Goal: Information Seeking & Learning: Learn about a topic

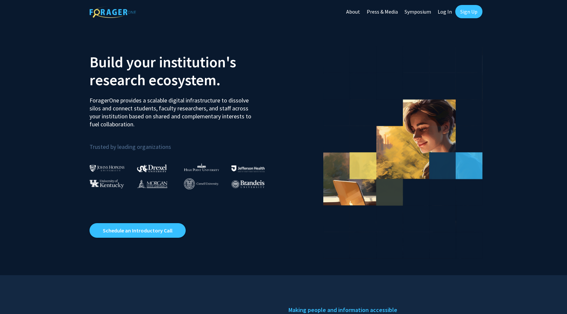
click at [467, 7] on link "Sign Up" at bounding box center [468, 11] width 27 height 13
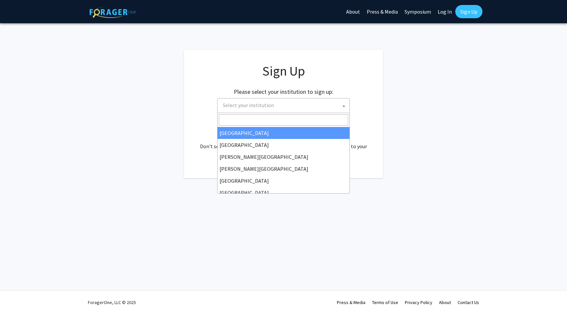
click at [289, 106] on span "Select your institution" at bounding box center [284, 105] width 129 height 14
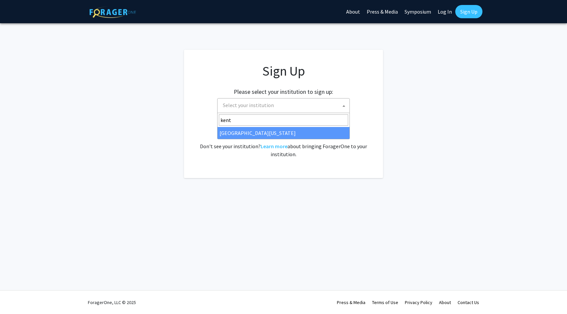
type input "kent"
select select "13"
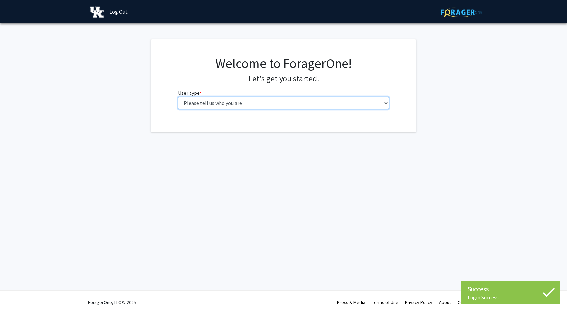
click at [235, 107] on select "Please tell us who you are Undergraduate Student Master's Student Doctoral Cand…" at bounding box center [283, 103] width 211 height 13
select select "1: undergrad"
click at [178, 97] on select "Please tell us who you are Undergraduate Student Master's Student Doctoral Cand…" at bounding box center [283, 103] width 211 height 13
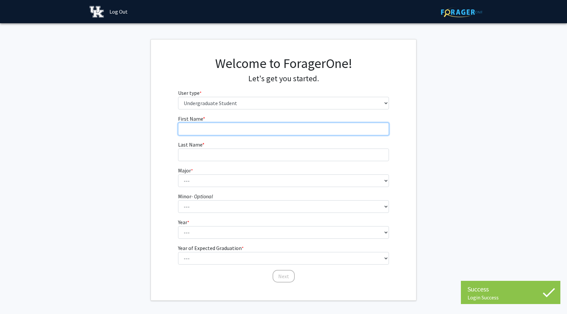
click at [266, 123] on input "First Name * required" at bounding box center [283, 129] width 211 height 13
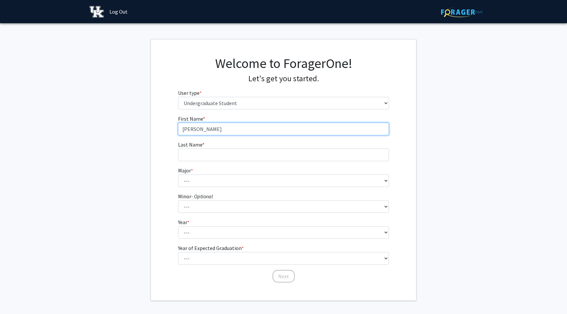
type input "Ryan"
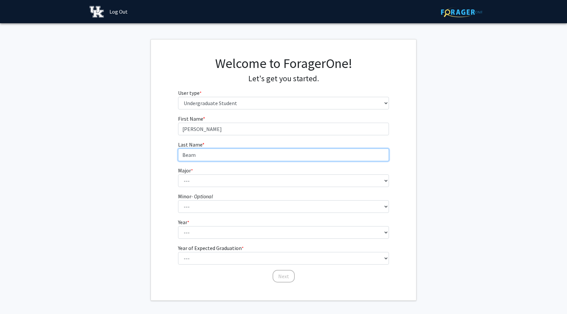
type input "Beam"
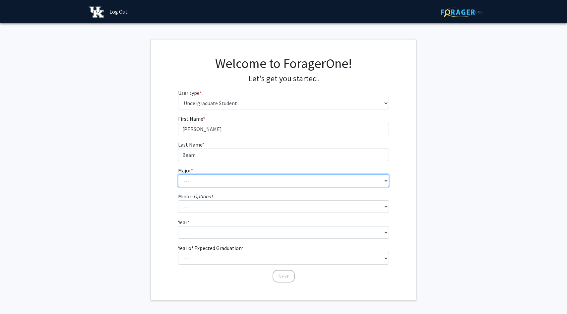
click at [218, 177] on select "--- Accounting Aerospace Engineering African American & Africana Studies Agricu…" at bounding box center [283, 180] width 211 height 13
select select "38: 875"
click at [178, 174] on select "--- Accounting Aerospace Engineering African American & Africana Studies Agricu…" at bounding box center [283, 180] width 211 height 13
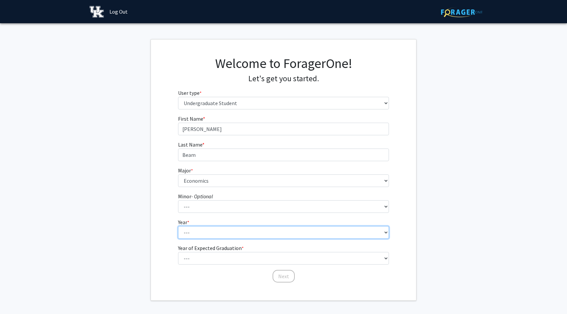
click at [227, 229] on select "--- First-year Sophomore Junior Senior Postbaccalaureate Certificate" at bounding box center [283, 232] width 211 height 13
click at [222, 235] on select "--- First-year Sophomore Junior Senior Postbaccalaureate Certificate" at bounding box center [283, 232] width 211 height 13
select select "2: sophomore"
click at [178, 226] on select "--- First-year Sophomore Junior Senior Postbaccalaureate Certificate" at bounding box center [283, 232] width 211 height 13
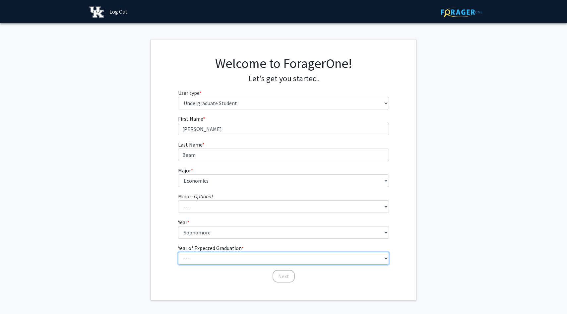
click at [207, 256] on select "--- 2025 2026 2027 2028 2029 2030 2031 2032 2033 2034" at bounding box center [283, 258] width 211 height 13
select select "4: 2028"
click at [178, 252] on select "--- 2025 2026 2027 2028 2029 2030 2031 2032 2033 2034" at bounding box center [283, 258] width 211 height 13
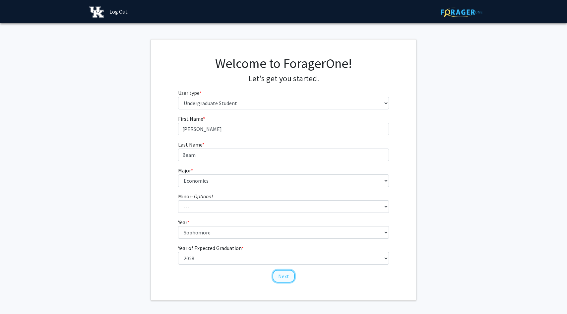
click at [283, 275] on button "Next" at bounding box center [283, 276] width 22 height 13
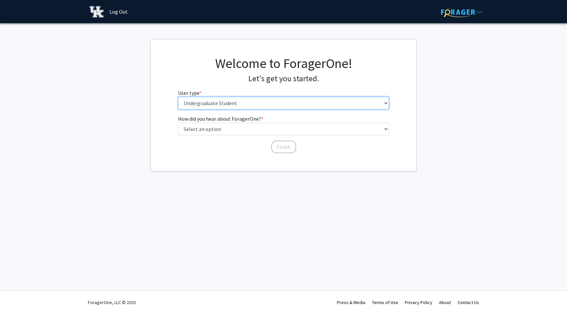
click at [241, 107] on select "Please tell us who you are Undergraduate Student Master's Student Doctoral Cand…" at bounding box center [283, 103] width 211 height 13
click at [178, 97] on select "Please tell us who you are Undergraduate Student Master's Student Doctoral Cand…" at bounding box center [283, 103] width 211 height 13
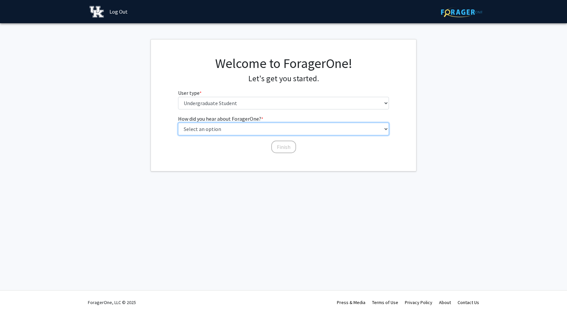
click at [227, 124] on select "Select an option Peer/student recommendation Faculty/staff recommendation Unive…" at bounding box center [283, 129] width 211 height 13
select select "2: faculty_recommendation"
click at [178, 123] on select "Select an option Peer/student recommendation Faculty/staff recommendation Unive…" at bounding box center [283, 129] width 211 height 13
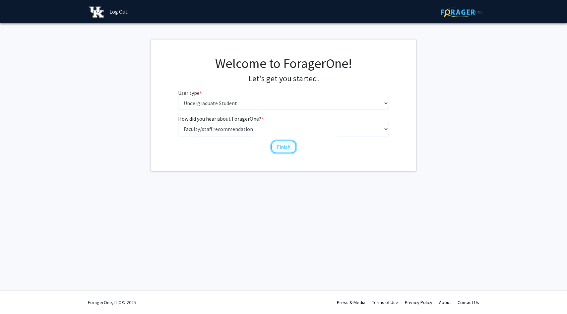
click at [279, 144] on button "Finish" at bounding box center [283, 146] width 25 height 13
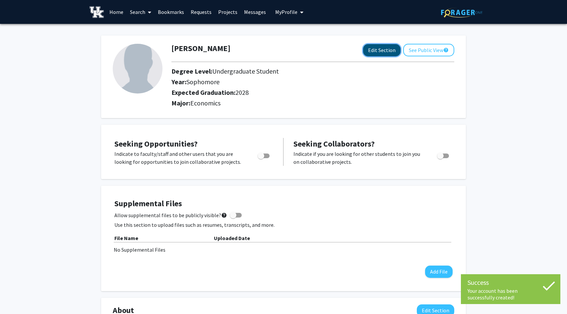
click at [383, 48] on button "Edit Section" at bounding box center [381, 50] width 37 height 12
select select "sophomore"
select select "2028"
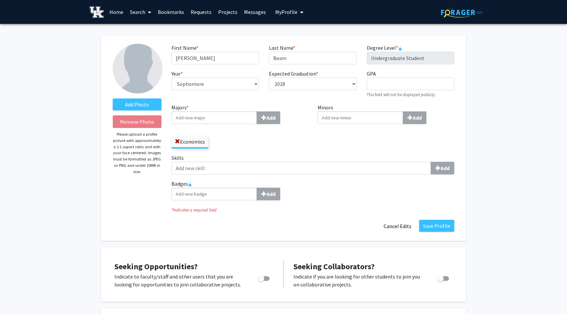
click at [236, 115] on input "Majors * Add" at bounding box center [213, 117] width 85 height 13
type input "Stat"
click at [213, 127] on span "istics and Data Science (A&S)" at bounding box center [217, 130] width 65 height 7
click at [213, 124] on input "Stat" at bounding box center [213, 117] width 85 height 13
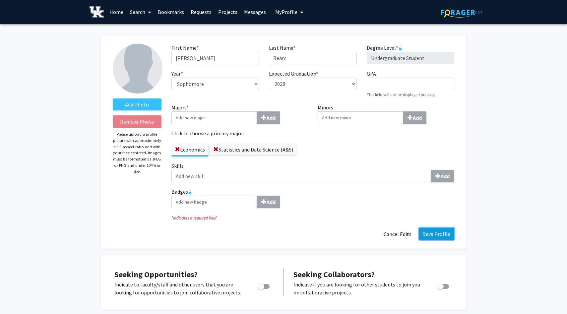
click at [438, 239] on button "Save Profile" at bounding box center [436, 234] width 35 height 12
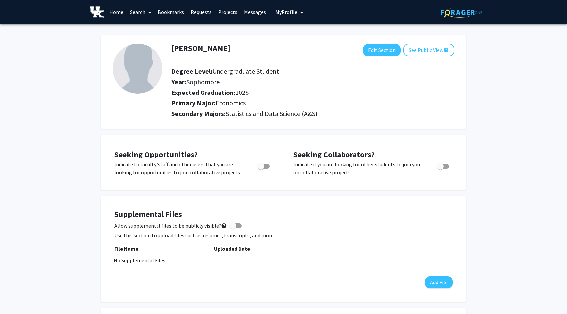
click at [135, 12] on link "Search" at bounding box center [141, 11] width 28 height 23
click at [150, 31] on span "Faculty/Staff" at bounding box center [151, 30] width 49 height 13
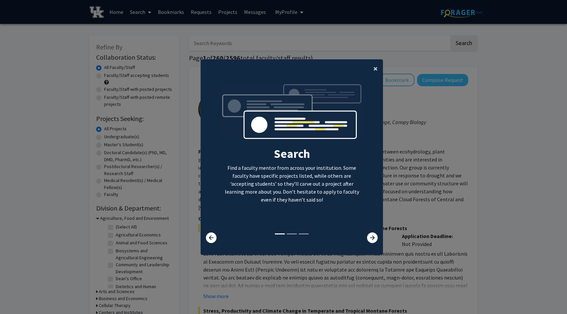
click at [376, 69] on span "×" at bounding box center [375, 68] width 4 height 10
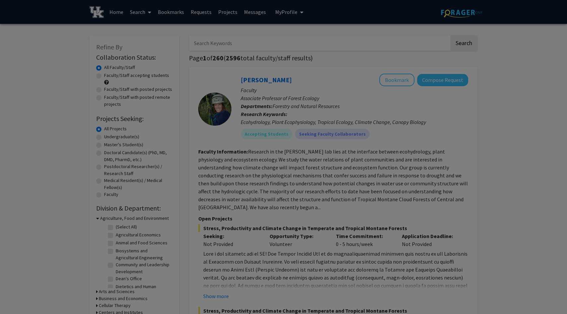
click at [375, 65] on div "Search Find a faculty mentor from across your institution. Some faculty have sp…" at bounding box center [292, 83] width 182 height 149
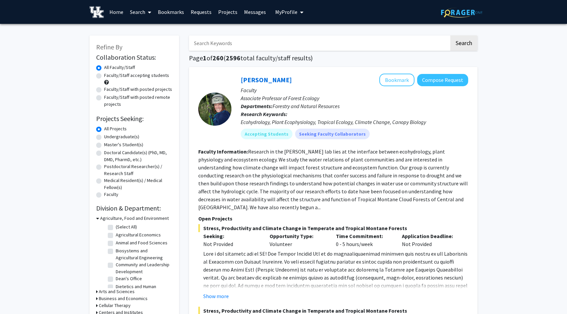
click at [317, 39] on input "Search Keywords" at bounding box center [319, 42] width 260 height 15
click at [450, 35] on button "Search" at bounding box center [463, 42] width 27 height 15
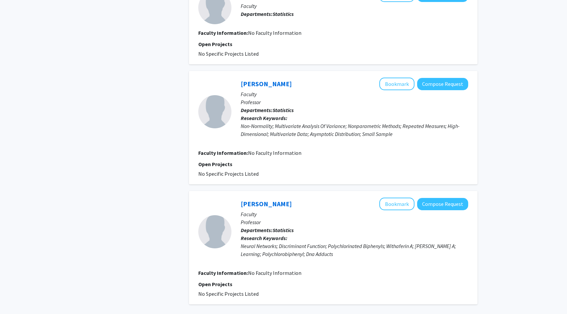
scroll to position [1028, 0]
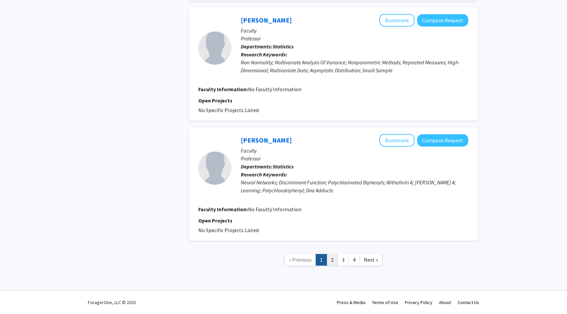
click at [334, 257] on link "2" at bounding box center [331, 260] width 11 height 12
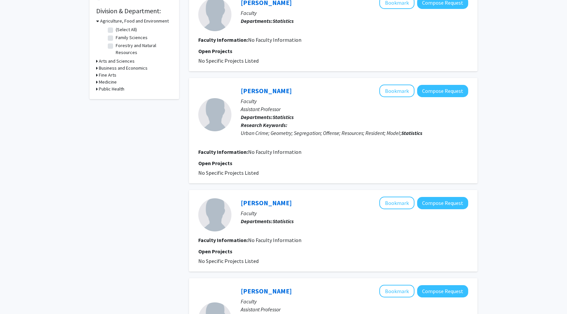
scroll to position [18, 0]
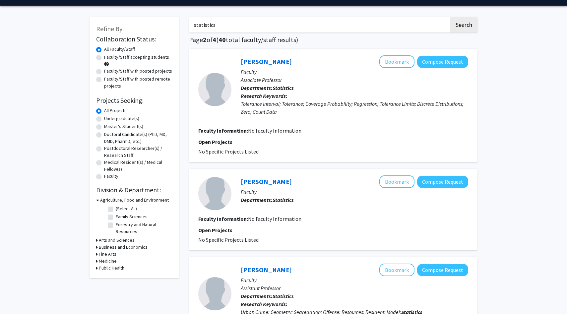
drag, startPoint x: 224, startPoint y: 25, endPoint x: 178, endPoint y: 24, distance: 46.1
click at [465, 28] on button "Search" at bounding box center [463, 24] width 27 height 15
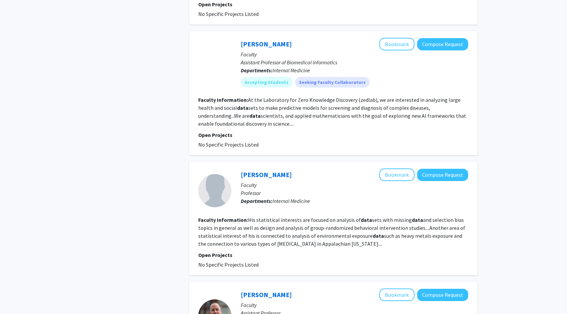
scroll to position [491, 0]
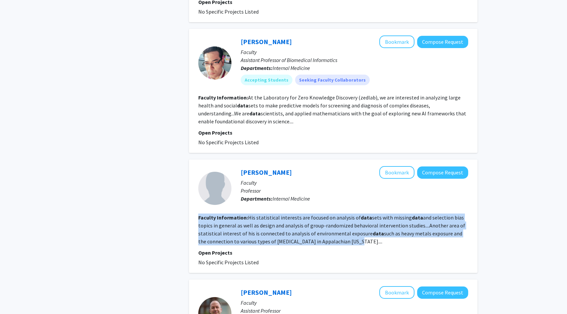
drag, startPoint x: 341, startPoint y: 242, endPoint x: 198, endPoint y: 217, distance: 144.3
click at [198, 217] on section "Faculty Information: His statistical interests are focused on analysis of data …" at bounding box center [333, 229] width 270 height 32
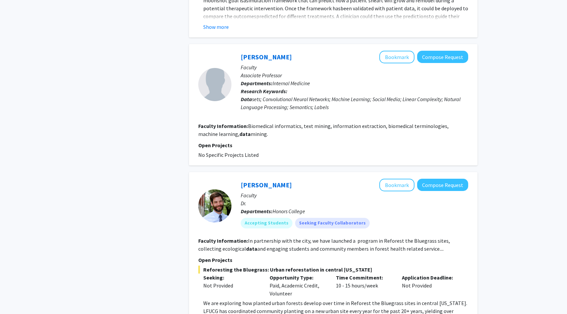
scroll to position [1205, 0]
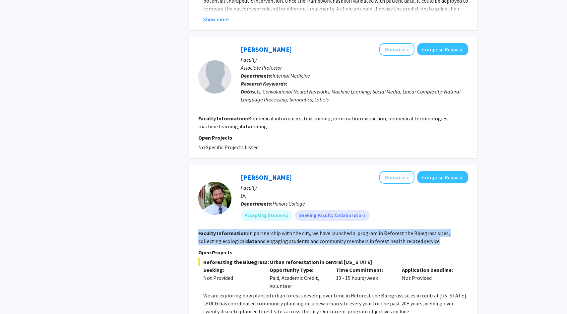
drag, startPoint x: 198, startPoint y: 232, endPoint x: 406, endPoint y: 241, distance: 207.6
click at [406, 241] on section "Faculty Information: In partnership with the city, we have launched a program i…" at bounding box center [333, 237] width 270 height 16
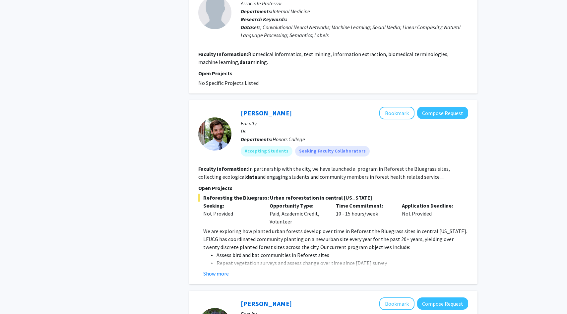
scroll to position [1269, 0]
click at [218, 269] on button "Show more" at bounding box center [216, 273] width 26 height 8
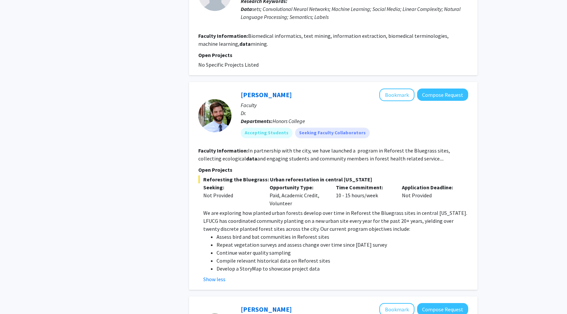
scroll to position [1295, 0]
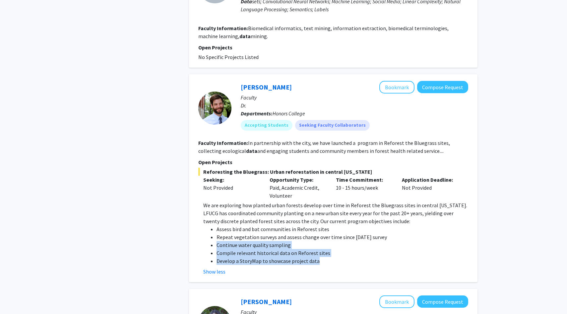
drag, startPoint x: 326, startPoint y: 259, endPoint x: 214, endPoint y: 243, distance: 112.8
click at [214, 243] on ul "Assess bird and bat communities in Reforest sites Repeat vegetation surveys and…" at bounding box center [335, 245] width 265 height 40
click at [351, 255] on li "Compile relevant historical data on Reforest sites" at bounding box center [341, 253] width 251 height 8
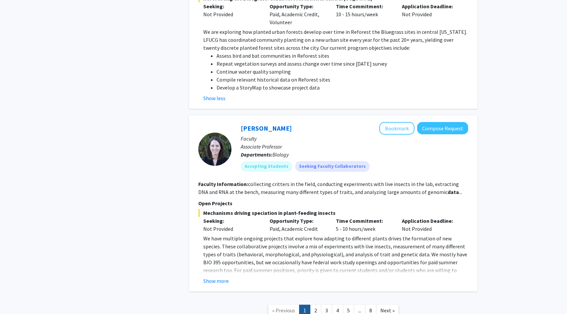
scroll to position [1493, 0]
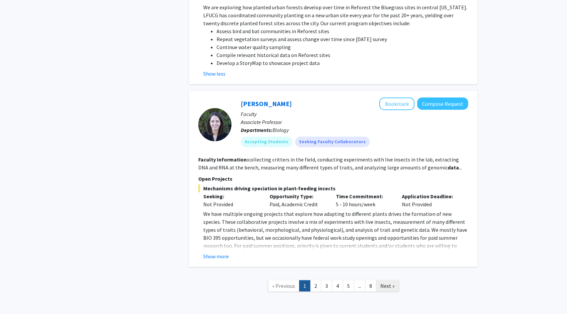
click at [386, 283] on span "Next »" at bounding box center [387, 285] width 14 height 7
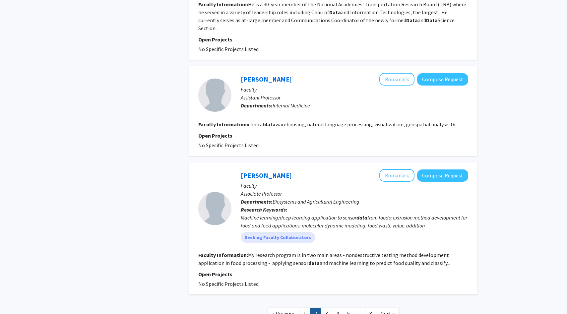
scroll to position [1123, 0]
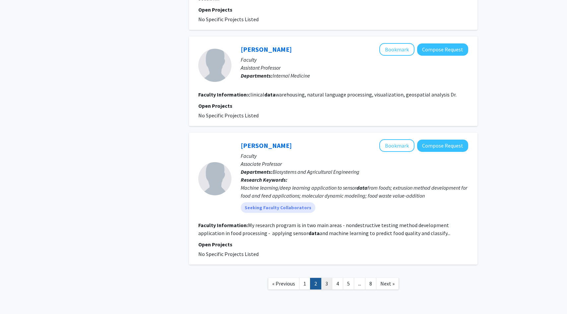
click at [327, 278] on link "3" at bounding box center [326, 284] width 11 height 12
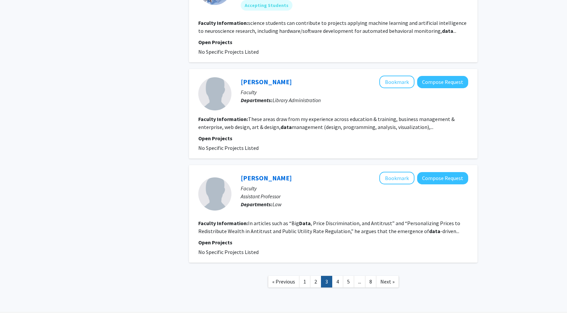
scroll to position [865, 0]
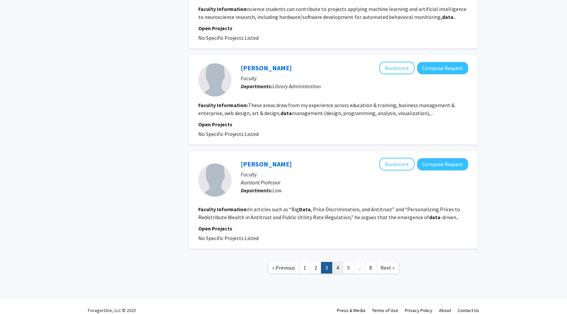
click at [336, 262] on link "4" at bounding box center [337, 268] width 11 height 12
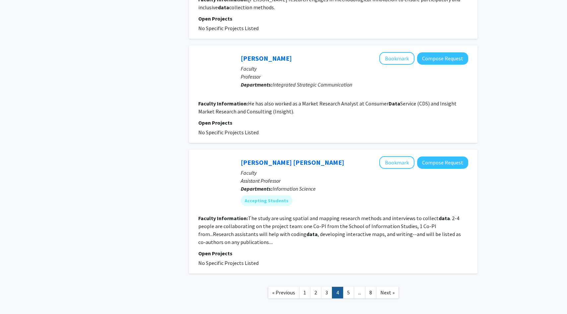
scroll to position [1359, 0]
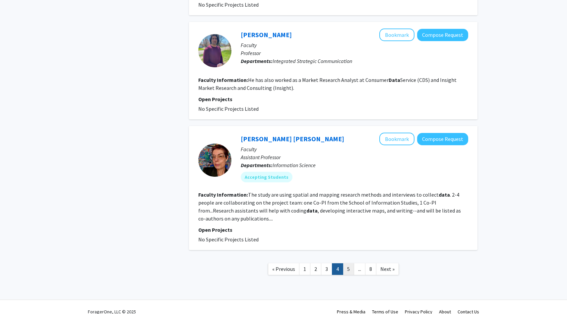
click at [347, 269] on link "5" at bounding box center [348, 269] width 11 height 12
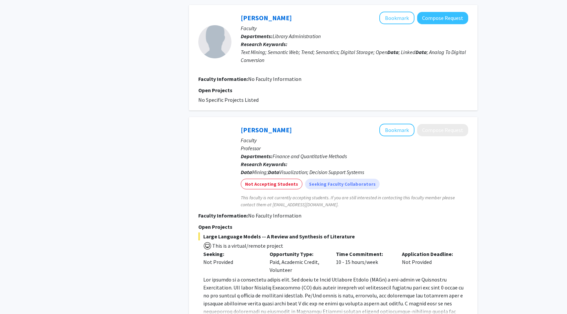
scroll to position [1310, 0]
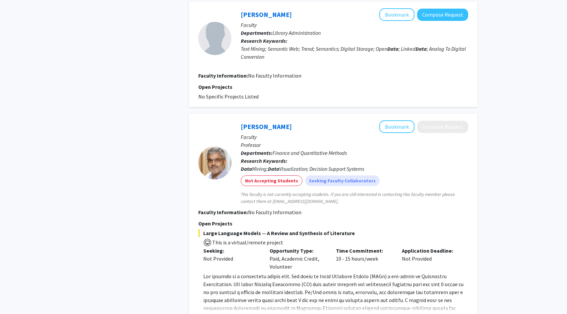
click at [218, 313] on button "Show more" at bounding box center [216, 318] width 26 height 8
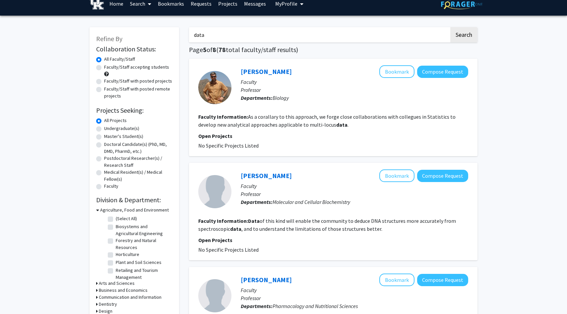
scroll to position [0, 0]
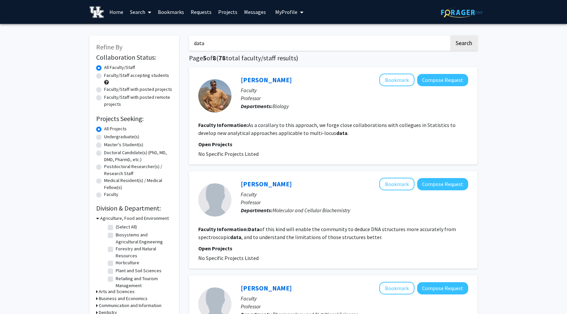
drag, startPoint x: 232, startPoint y: 40, endPoint x: 169, endPoint y: 40, distance: 62.6
type input "artificial"
click at [450, 35] on button "Search" at bounding box center [463, 42] width 27 height 15
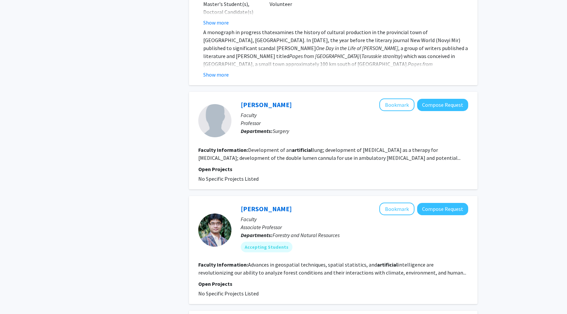
scroll to position [523, 0]
click at [418, 260] on fg-read-more "Advances in geospatial techniques, spatial statistics, and artificial intellige…" at bounding box center [332, 267] width 268 height 15
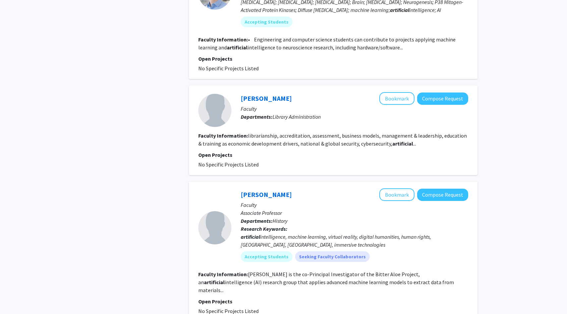
scroll to position [1093, 0]
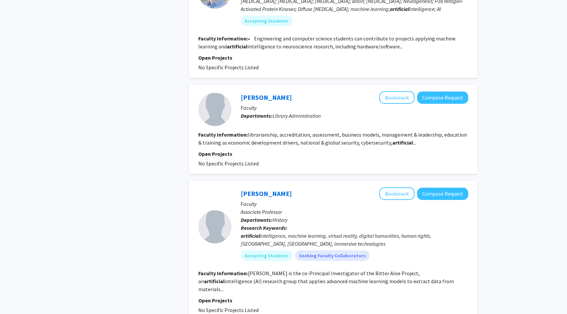
drag, startPoint x: 419, startPoint y: 268, endPoint x: 417, endPoint y: 265, distance: 3.7
click at [417, 269] on section "Faculty Information: Stephen R Davis is the co-Principal Investigator of the Bi…" at bounding box center [333, 281] width 270 height 24
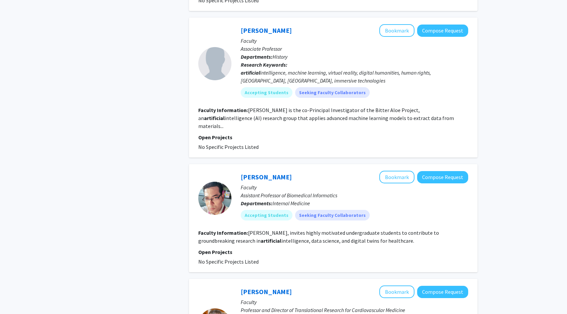
scroll to position [1265, 0]
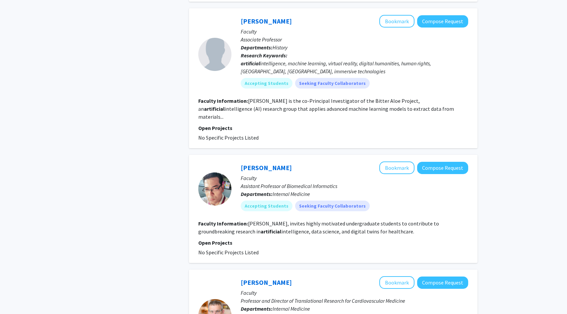
drag, startPoint x: 416, startPoint y: 203, endPoint x: 383, endPoint y: 187, distance: 36.6
click at [383, 187] on fg-search-faculty "Ishanu Chattopadhyay Bookmark Compose Request Faculty Assistant Professor of Bi…" at bounding box center [333, 208] width 270 height 95
click at [412, 219] on section "Faculty Information: Ishanu Chattopadhyay, invites highly motivated undergradua…" at bounding box center [333, 227] width 270 height 16
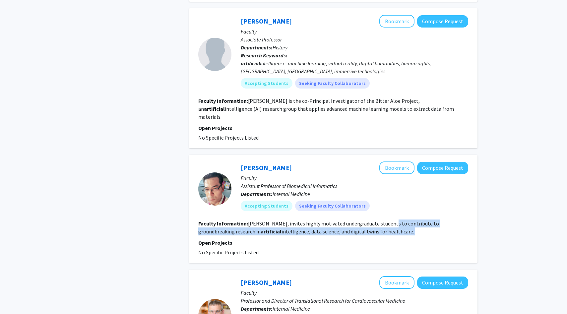
drag, startPoint x: 412, startPoint y: 209, endPoint x: 392, endPoint y: 200, distance: 22.3
click at [392, 219] on section "Faculty Information: Ishanu Chattopadhyay, invites highly motivated undergradua…" at bounding box center [333, 227] width 270 height 16
click at [387, 199] on div "Accepting Students Seeking Faculty Collaborators" at bounding box center [354, 205] width 230 height 13
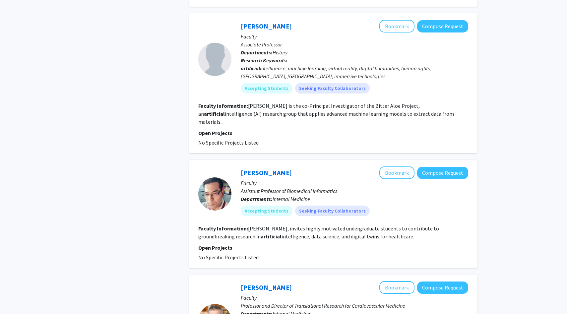
click at [452, 224] on section "Faculty Information: Ishanu Chattopadhyay, invites highly motivated undergradua…" at bounding box center [333, 232] width 270 height 16
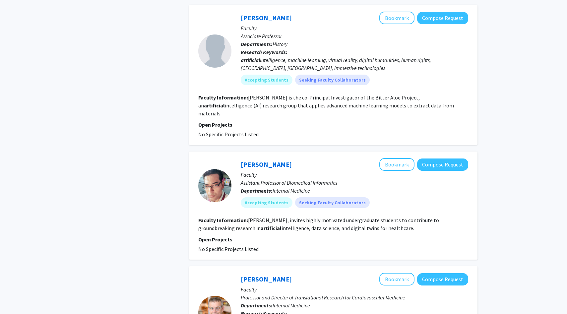
scroll to position [1270, 0]
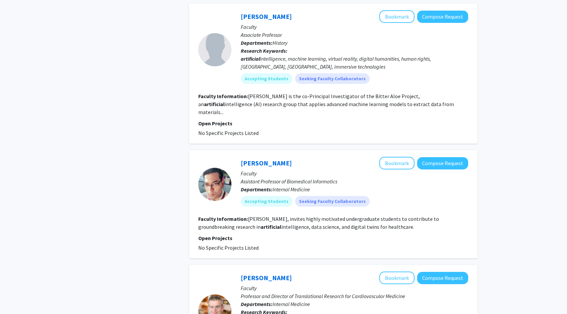
drag, startPoint x: 409, startPoint y: 203, endPoint x: 396, endPoint y: 192, distance: 17.4
click at [396, 215] on section "Faculty Information: Ishanu Chattopadhyay, invites highly motivated undergradua…" at bounding box center [333, 223] width 270 height 16
click at [414, 215] on section "Faculty Information: Ishanu Chattopadhyay, invites highly motivated undergradua…" at bounding box center [333, 223] width 270 height 16
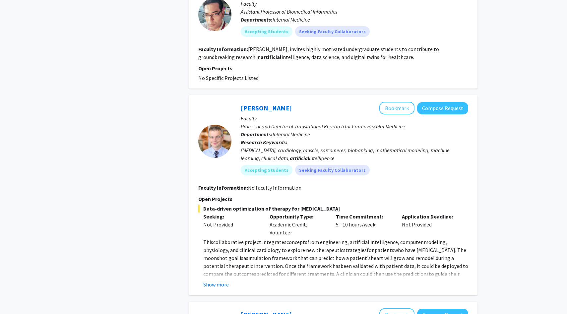
scroll to position [1592, 0]
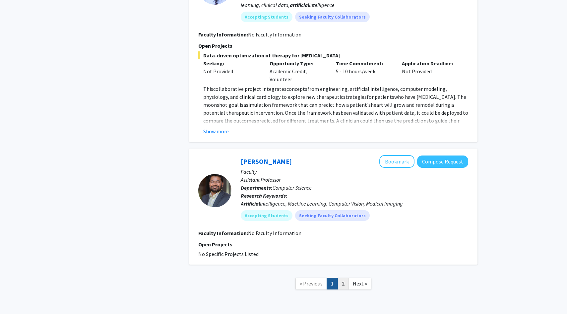
click at [342, 278] on link "2" at bounding box center [342, 284] width 11 height 12
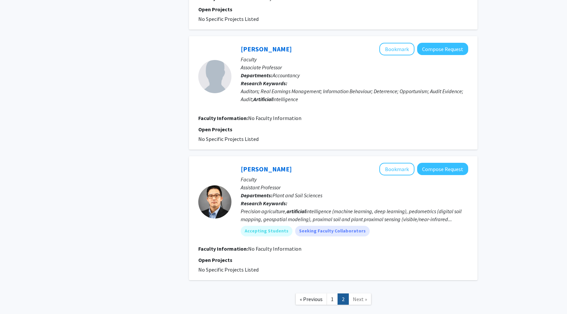
scroll to position [402, 0]
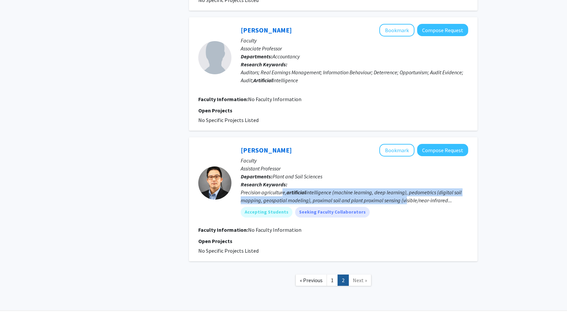
drag, startPoint x: 284, startPoint y: 192, endPoint x: 404, endPoint y: 201, distance: 120.6
click at [404, 201] on div "Precision agriculture, artificial intelligence (machine learning, deep learning…" at bounding box center [354, 196] width 227 height 16
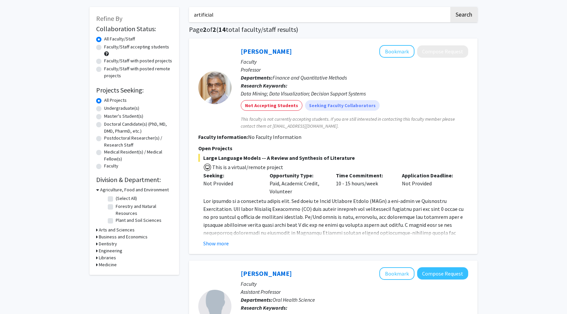
scroll to position [0, 0]
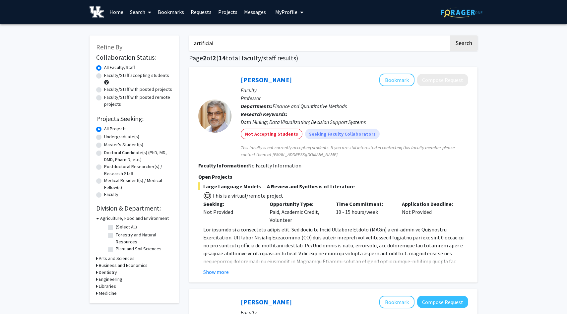
click at [97, 10] on img at bounding box center [96, 12] width 14 height 12
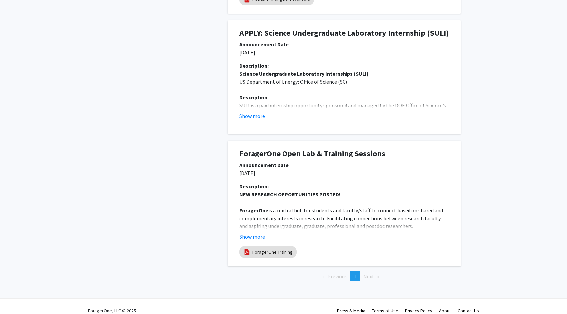
scroll to position [328, 0]
